Goal: Information Seeking & Learning: Check status

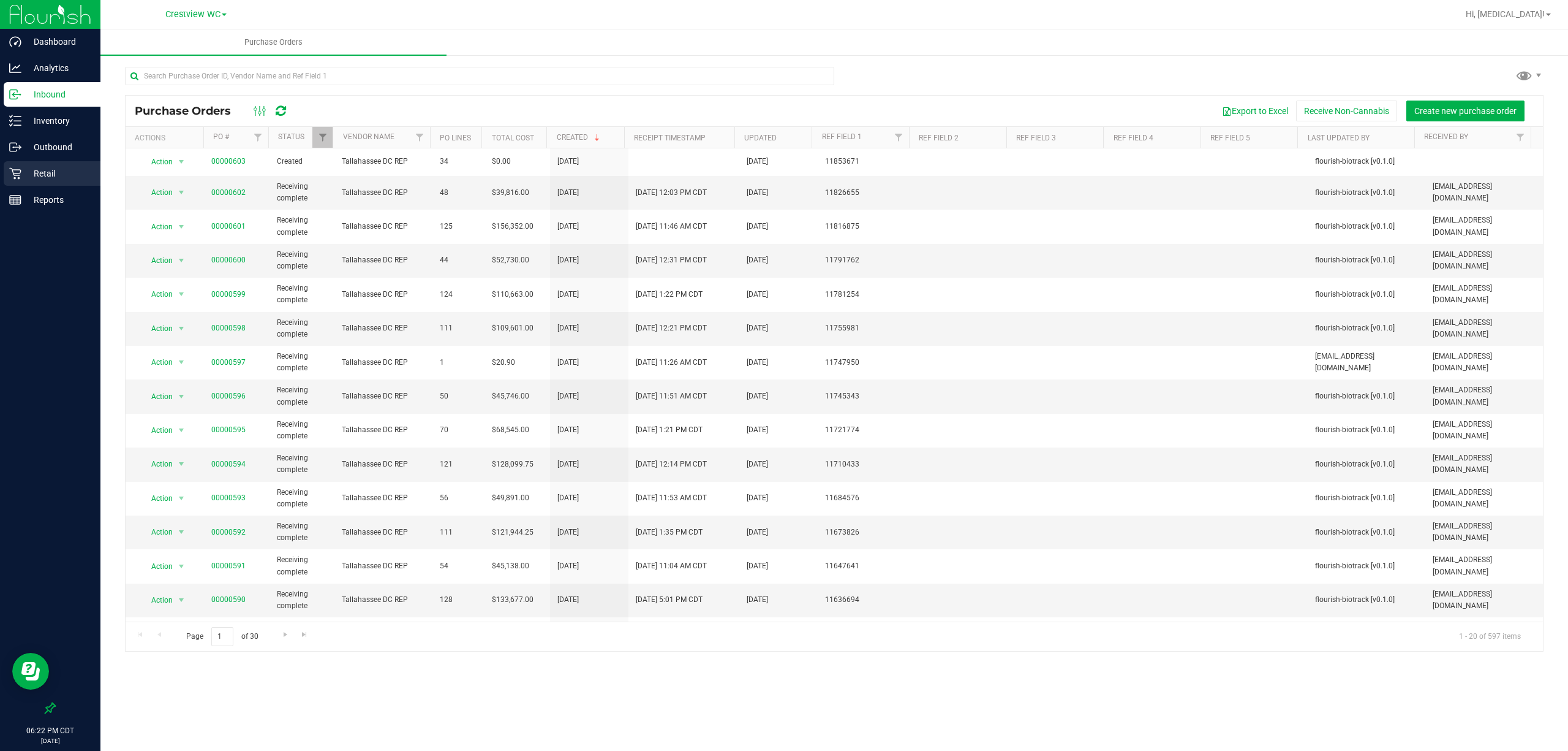
click at [48, 163] on div "Retail" at bounding box center [51, 173] width 97 height 24
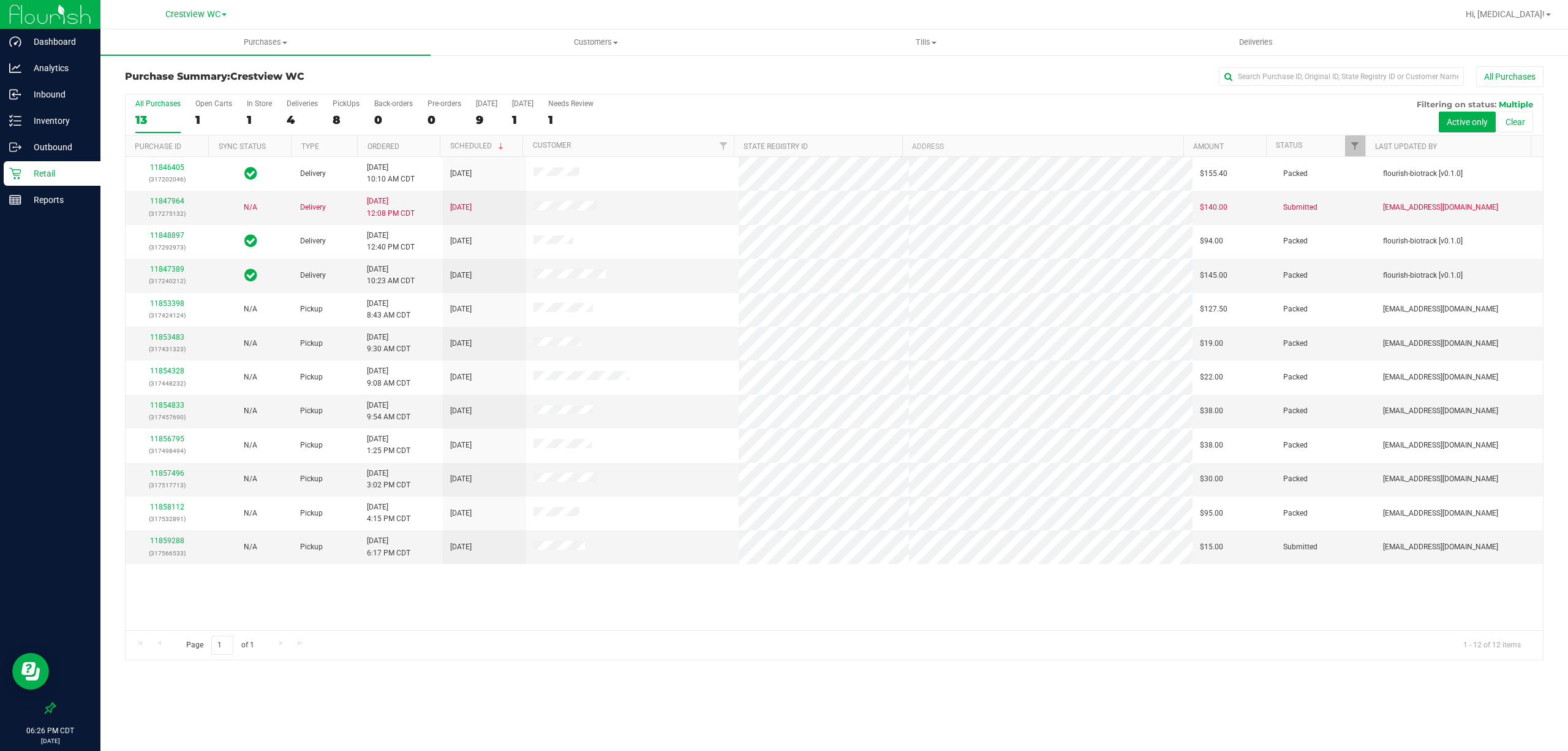
click at [331, 113] on div "All Purchases 13 Open Carts 1 In Store 1 Deliveries 4 PickUps 8 Back-orders 0 P…" at bounding box center [835, 114] width 1418 height 41
click at [337, 119] on div "8" at bounding box center [346, 120] width 27 height 14
click at [0, 0] on input "PickUps 8" at bounding box center [0, 0] width 0 height 0
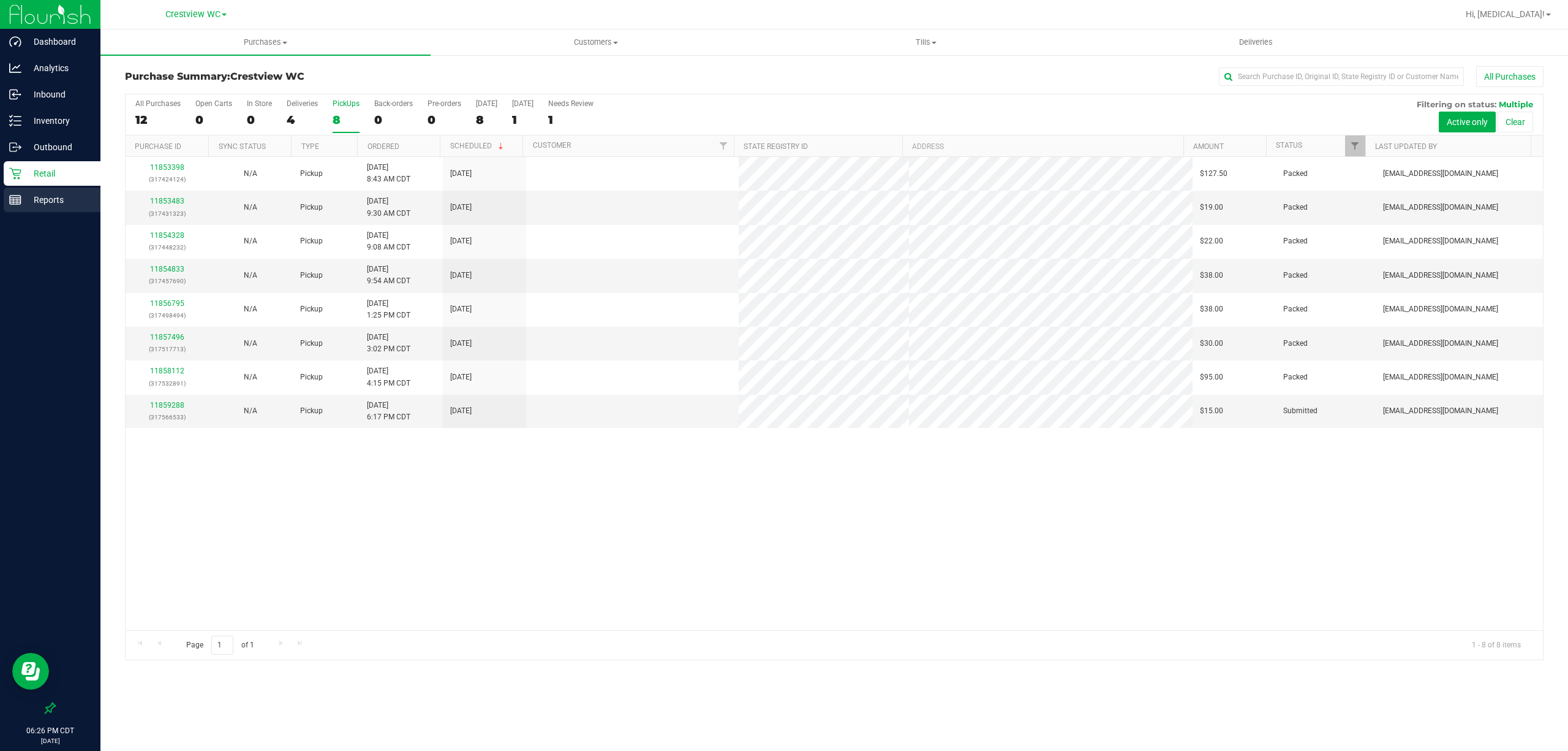
click at [45, 202] on p "Reports" at bounding box center [58, 200] width 73 height 14
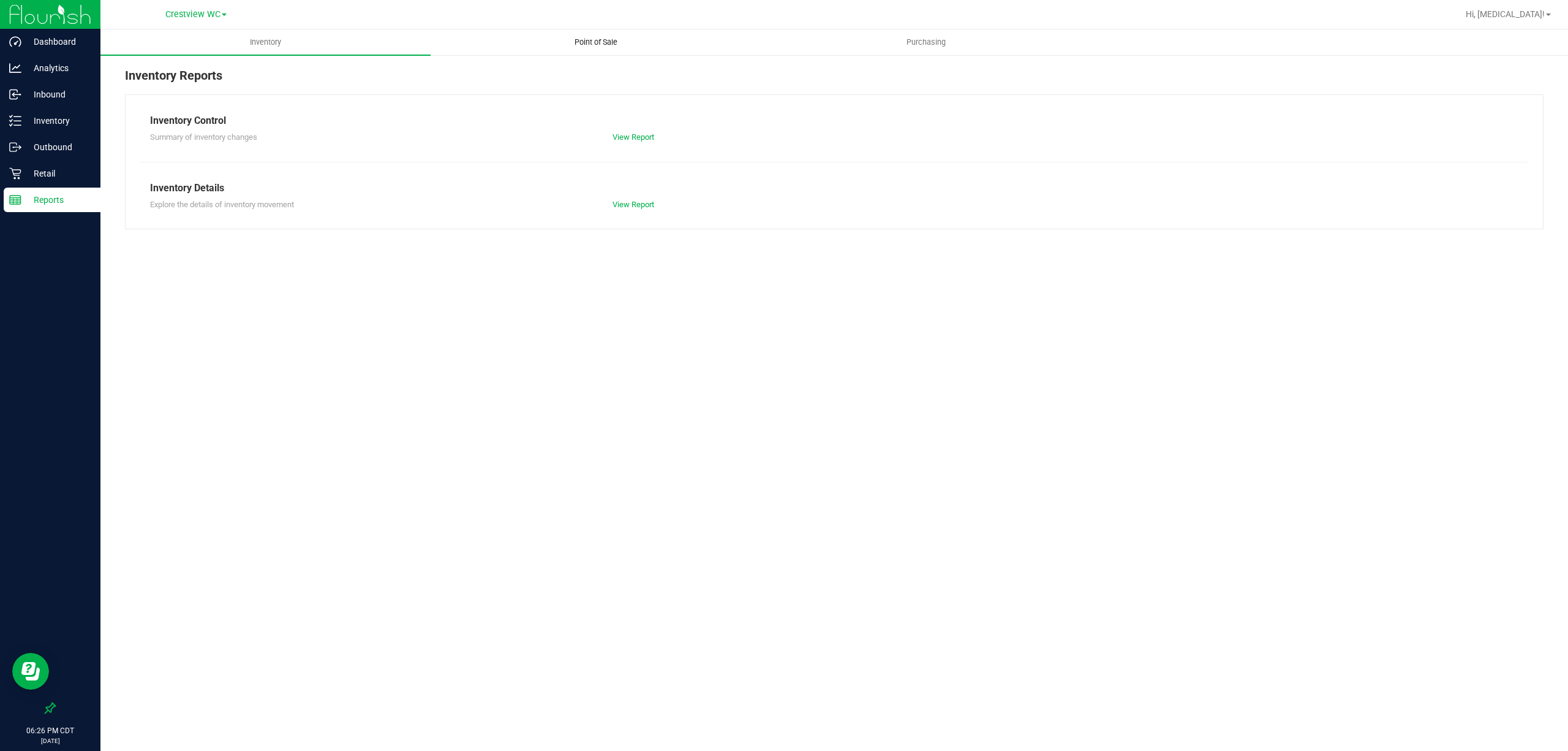
click at [596, 48] on uib-tab-heading "Point of Sale" at bounding box center [596, 42] width 329 height 24
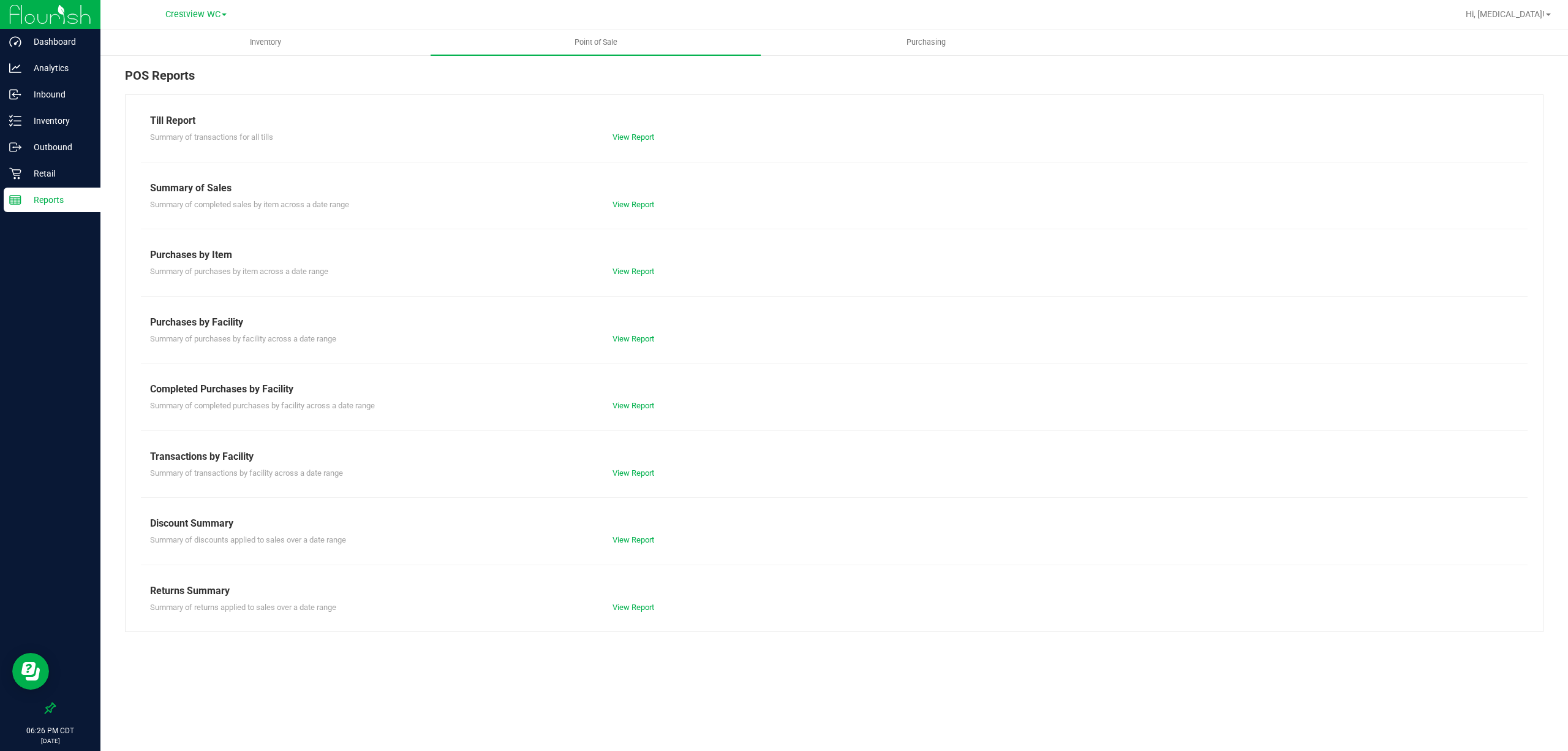
click at [637, 398] on div "Completed Purchases by Facility Summary of completed purchases by facility acro…" at bounding box center [834, 397] width 1368 height 30
click at [636, 399] on div "Summary of completed purchases by facility across a date range View Report" at bounding box center [835, 404] width 1387 height 15
click at [636, 405] on link "View Report" at bounding box center [633, 406] width 42 height 9
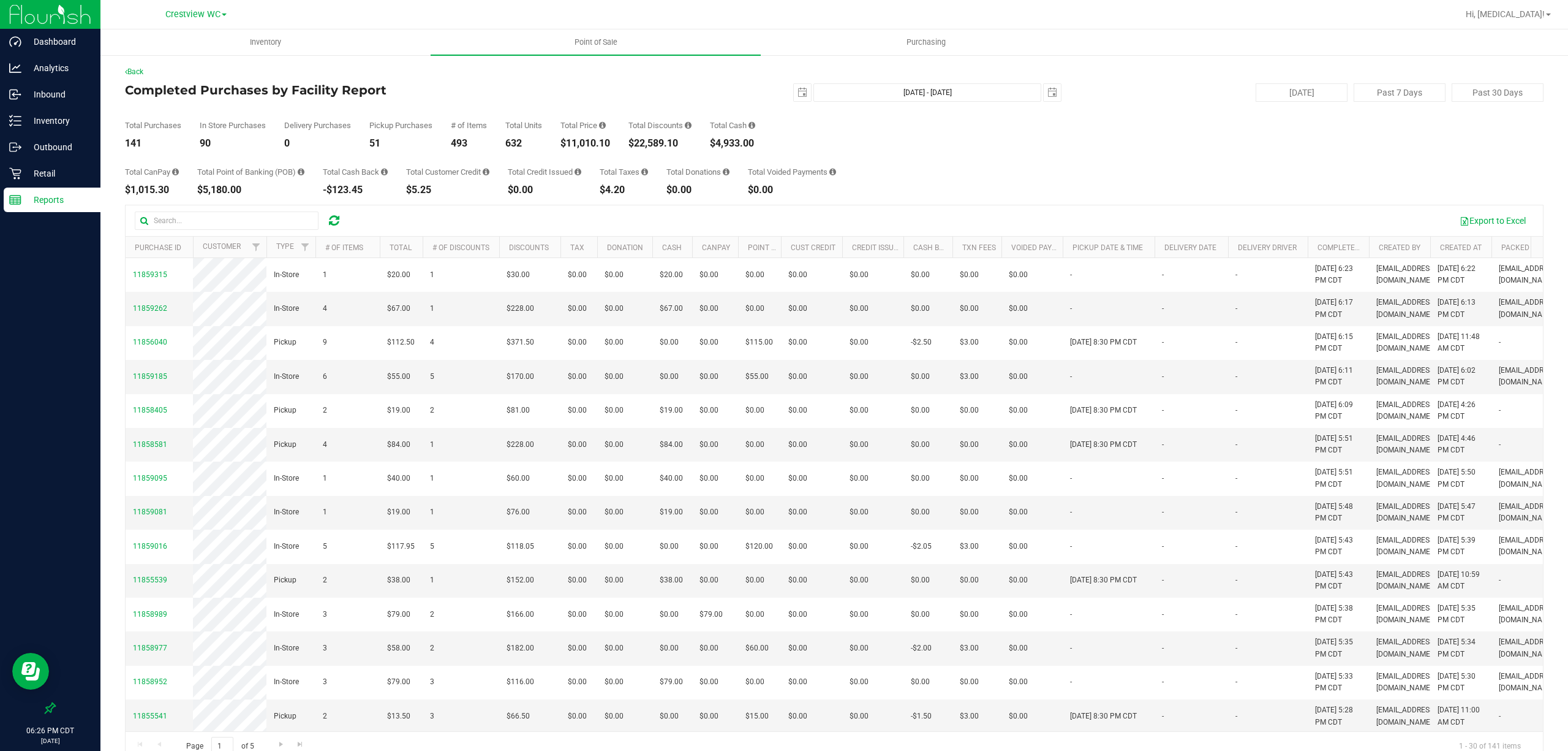
click at [893, 192] on div "Total CanPay $1,015.30 Total Point of Banking (POB) $5,180.00 Total Cash Back -…" at bounding box center [834, 172] width 1419 height 47
